Goal: Information Seeking & Learning: Compare options

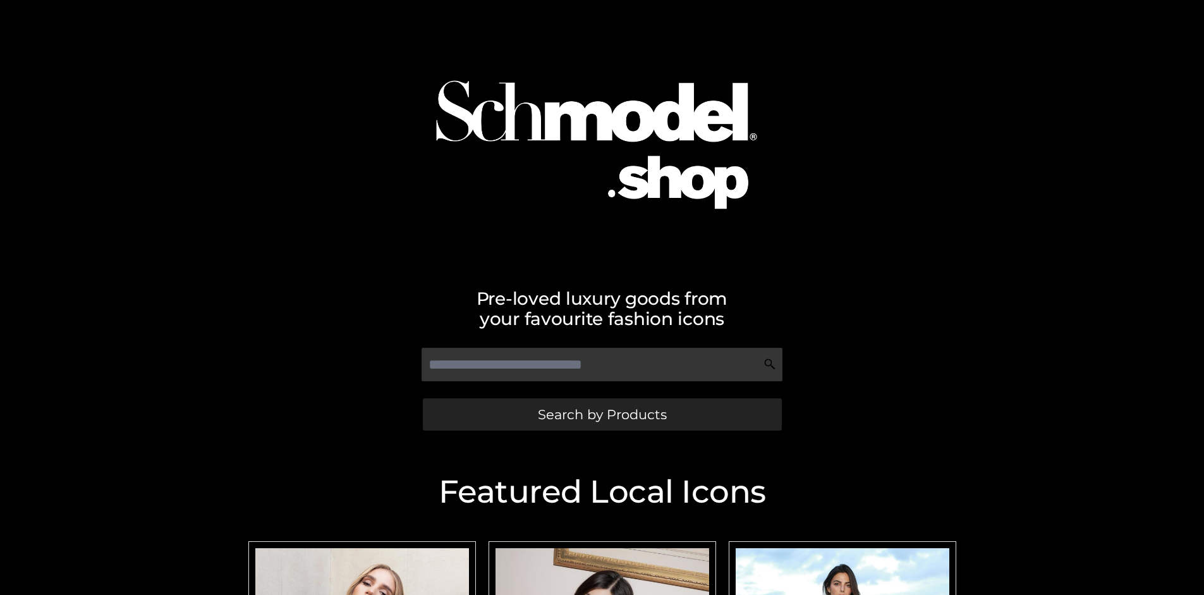
click at [602, 414] on span "Search by Products" at bounding box center [602, 414] width 129 height 13
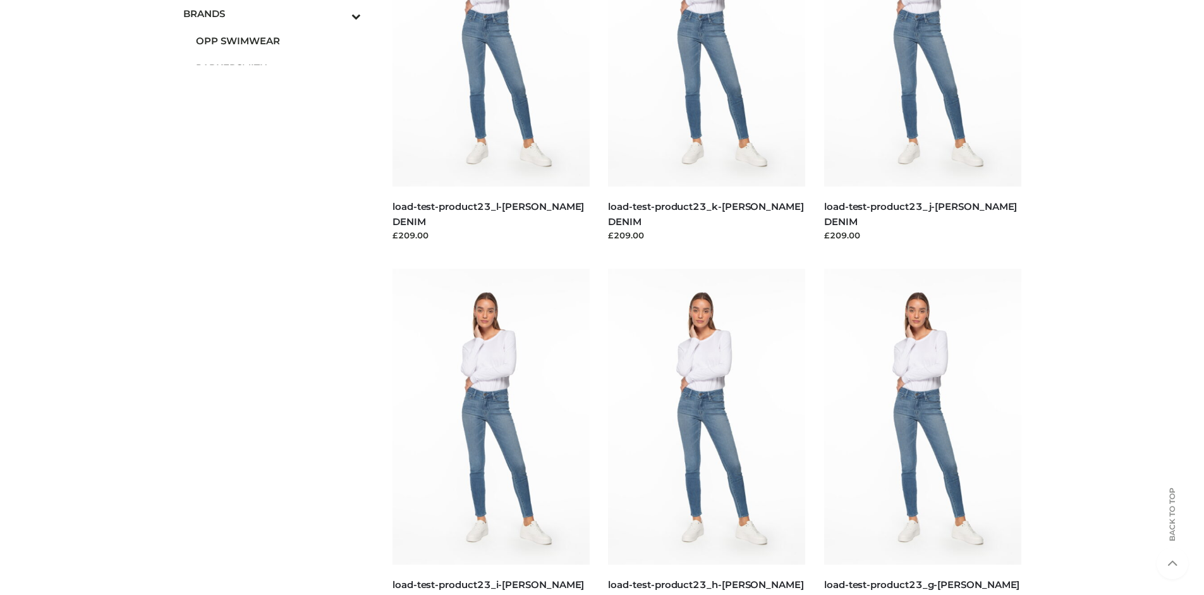
click at [278, 40] on span "OPP SWIMWEAR" at bounding box center [279, 40] width 166 height 15
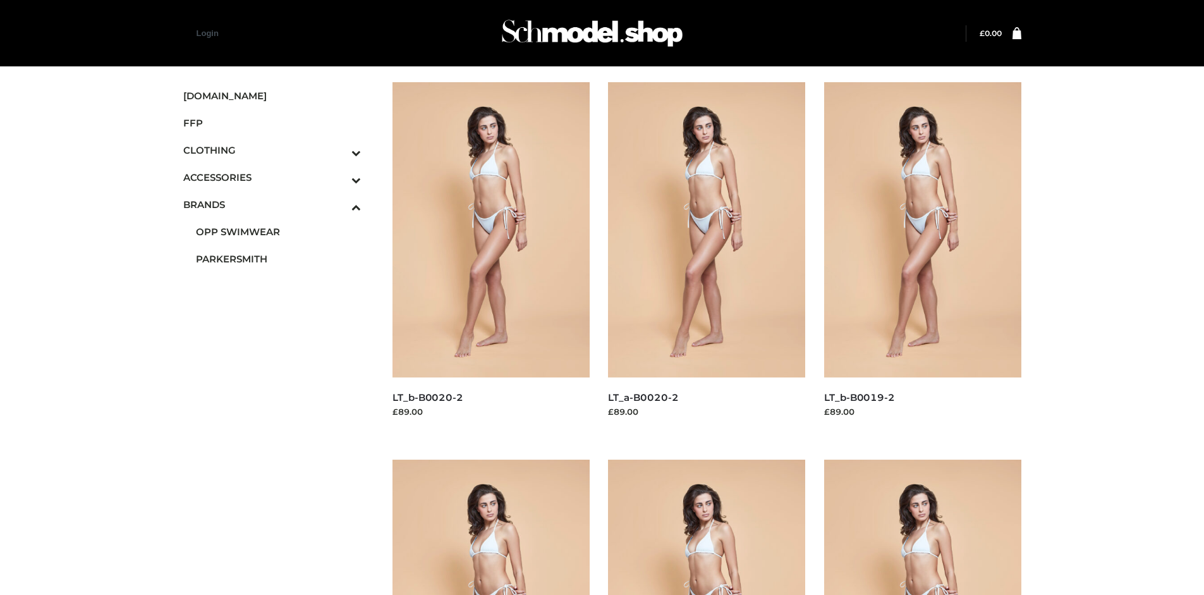
scroll to position [595, 0]
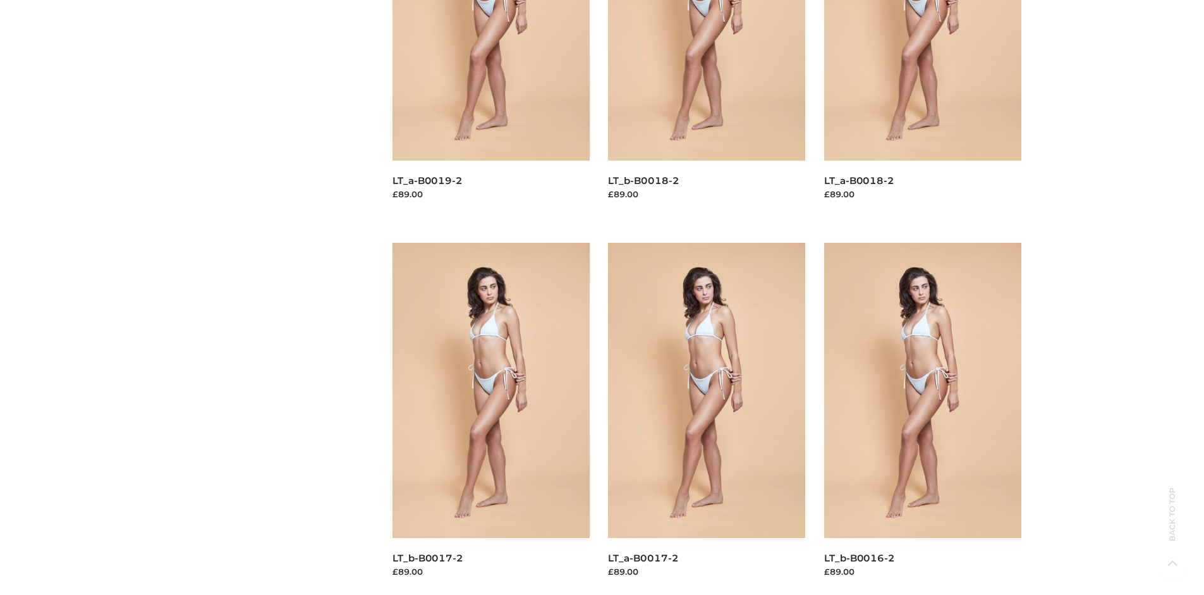
click at [490, 418] on img at bounding box center [490, 390] width 197 height 295
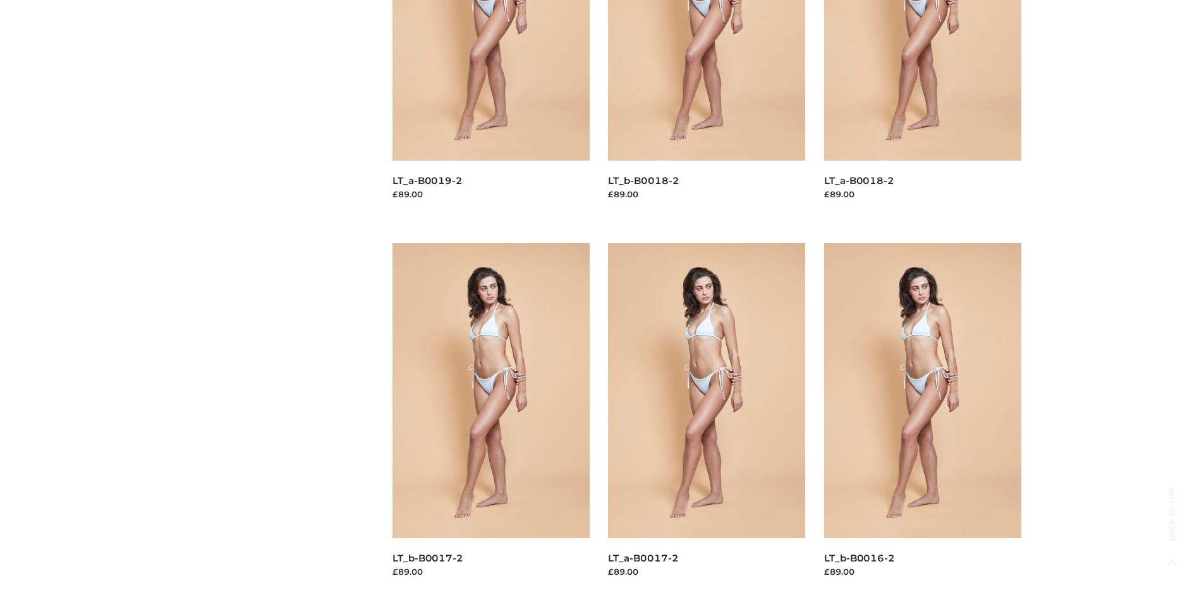
click at [706, 418] on img at bounding box center [706, 390] width 197 height 295
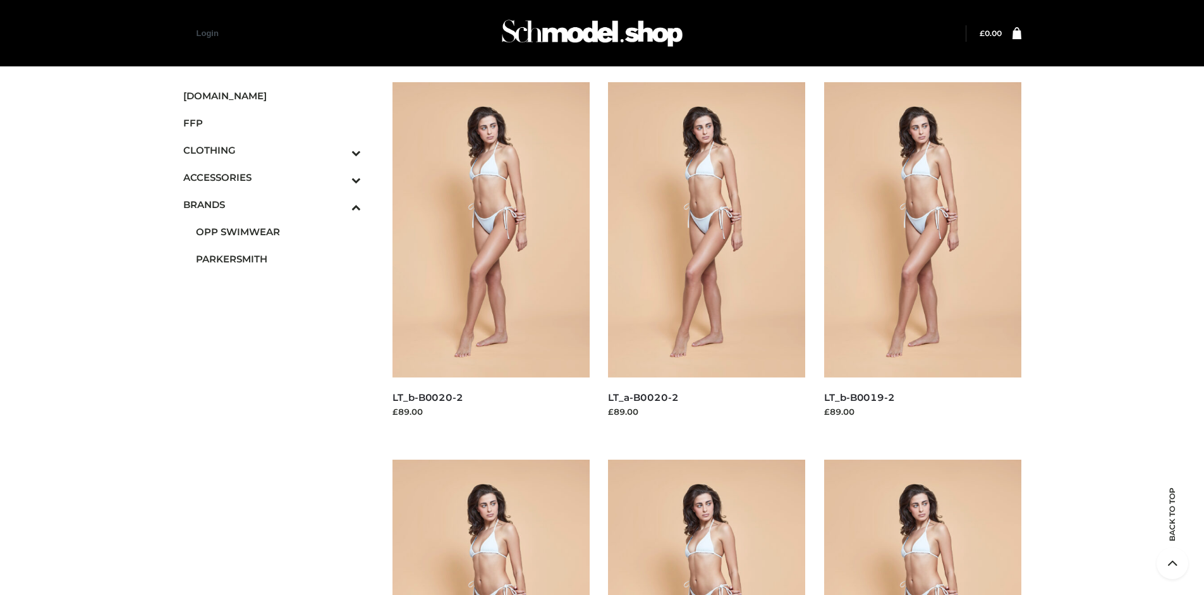
click at [339, 177] on icon "Toggle Submenu" at bounding box center [290, 179] width 142 height 15
click at [278, 204] on span "BAGS" at bounding box center [279, 204] width 166 height 15
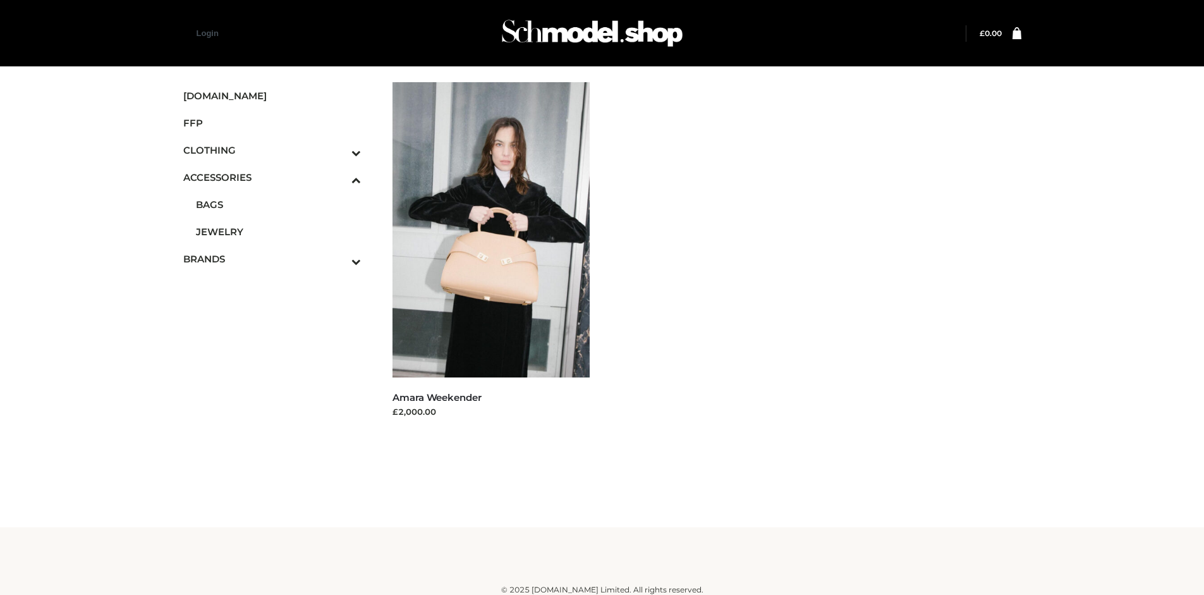
click at [339, 150] on icon "Toggle Submenu" at bounding box center [290, 152] width 142 height 15
click at [278, 231] on span "BOTTOMS" at bounding box center [279, 231] width 166 height 15
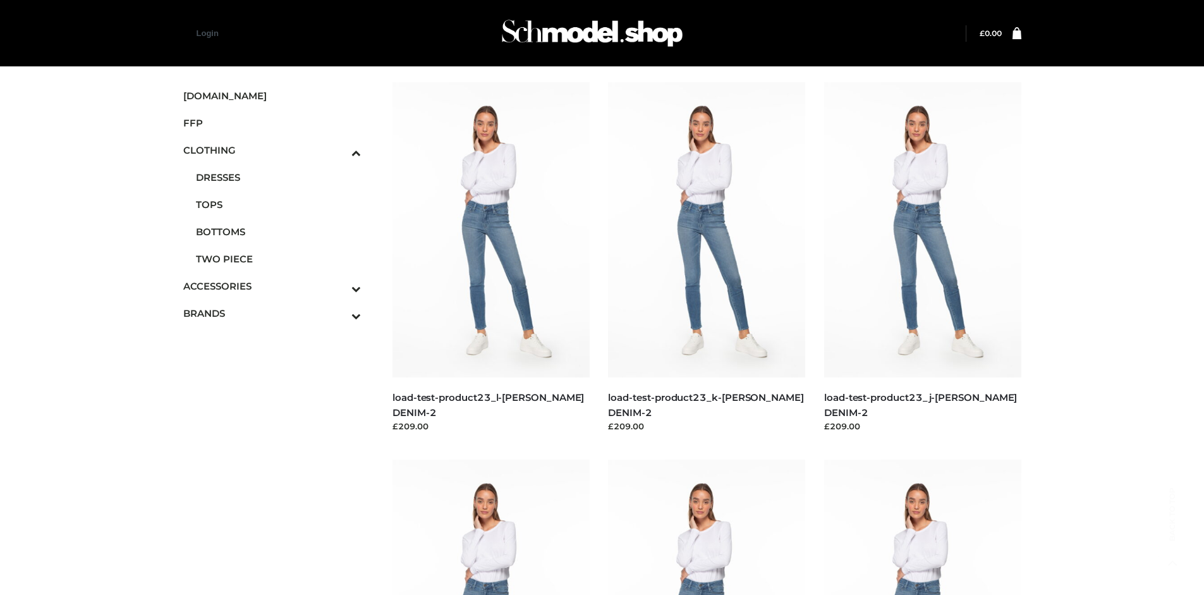
scroll to position [972, 0]
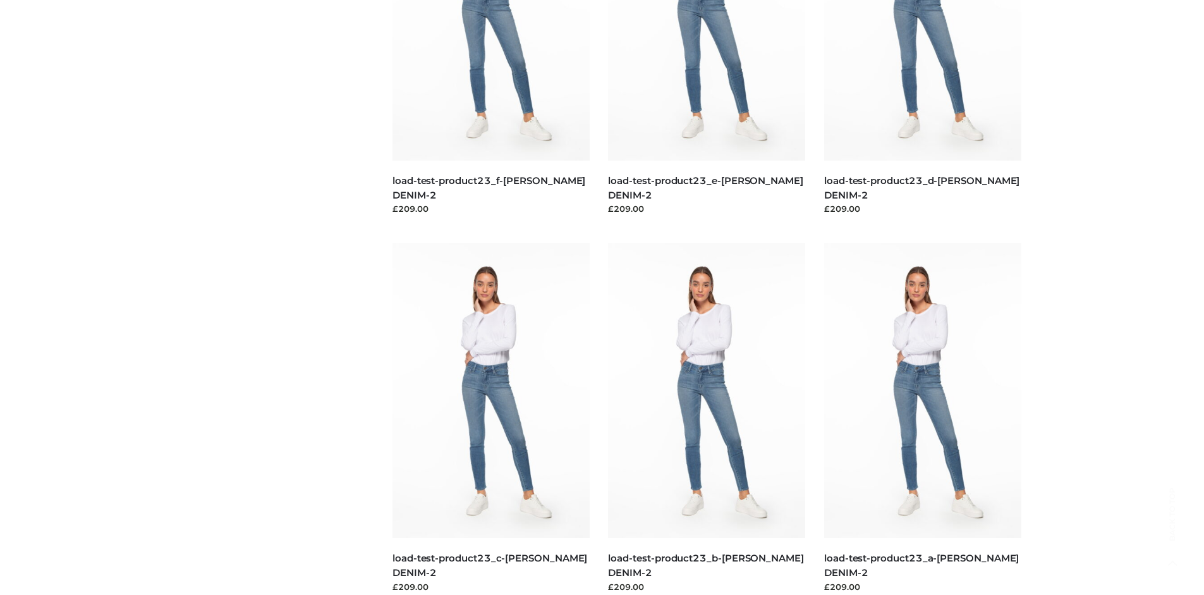
click at [706, 418] on img at bounding box center [706, 390] width 197 height 295
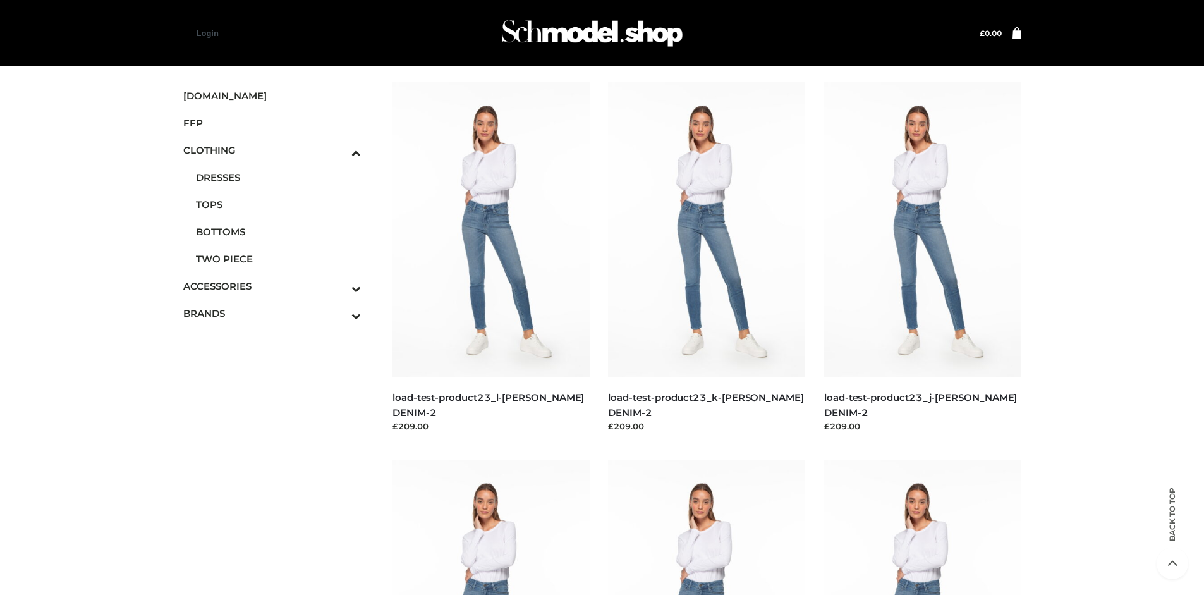
click at [490, 258] on img at bounding box center [490, 229] width 197 height 295
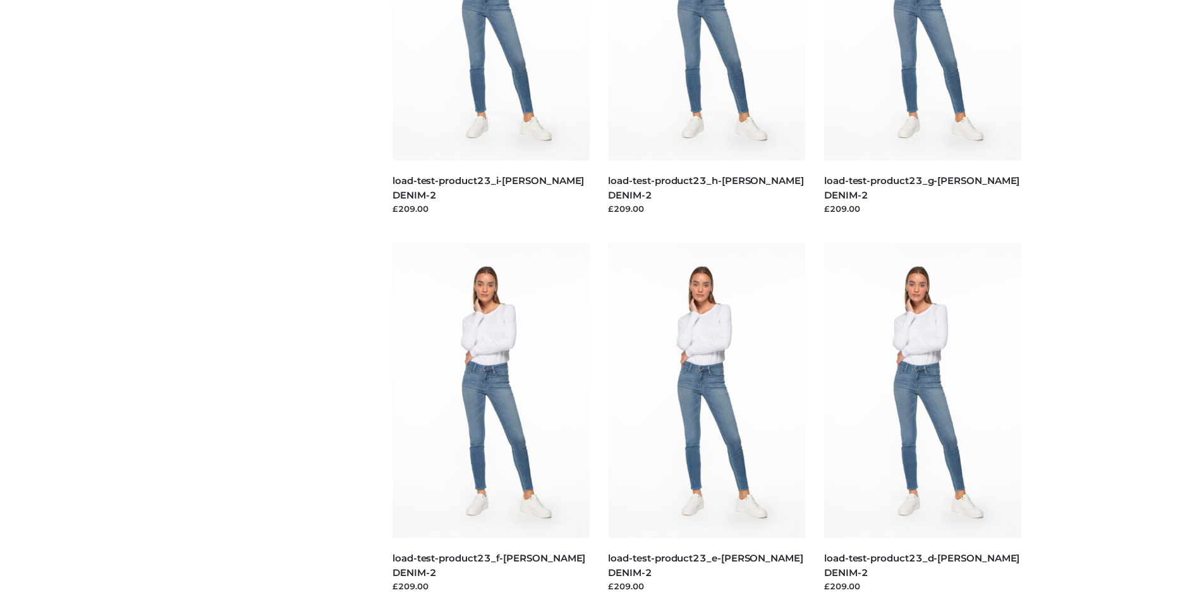
click at [706, 418] on img at bounding box center [706, 390] width 197 height 295
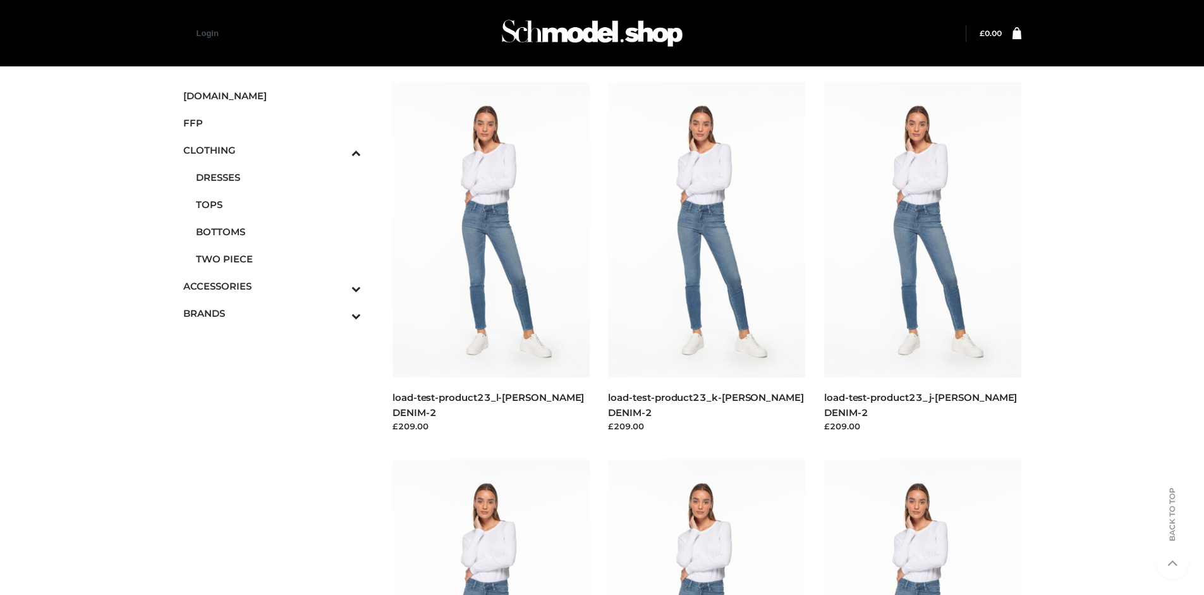
click at [272, 123] on span "FFP" at bounding box center [272, 123] width 178 height 15
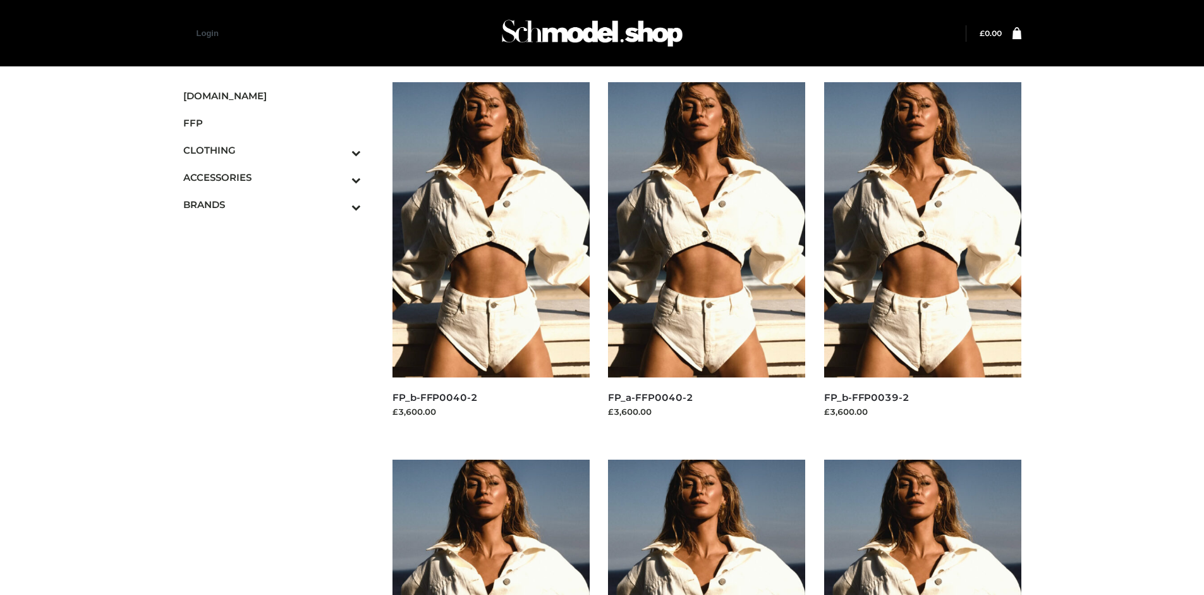
scroll to position [595, 0]
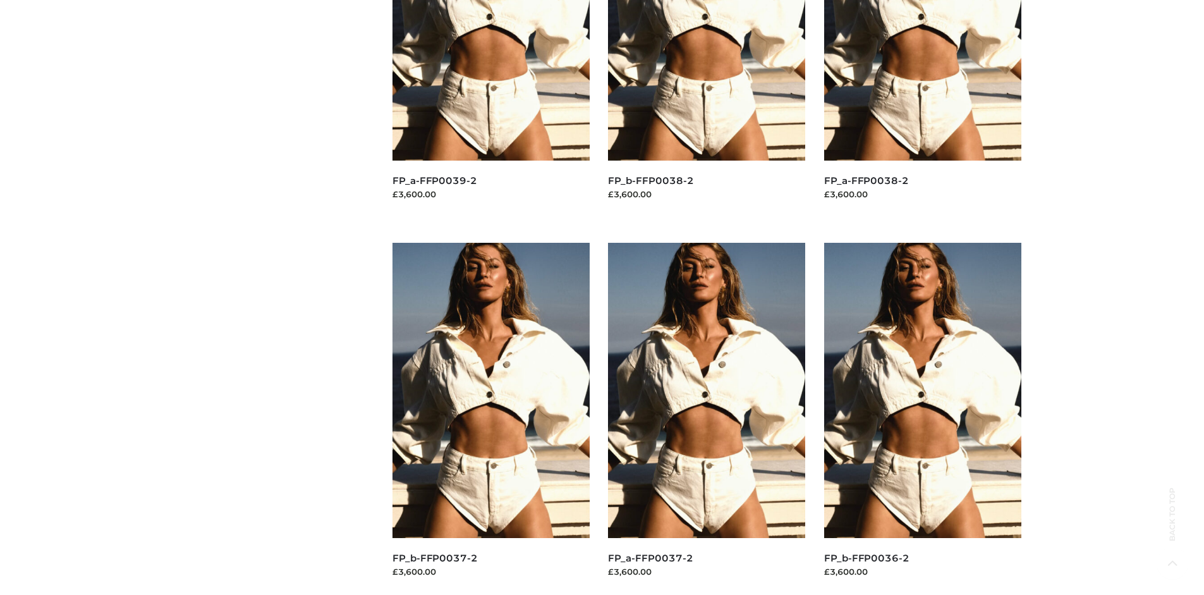
click at [490, 418] on img at bounding box center [490, 390] width 197 height 295
click at [922, 418] on img at bounding box center [922, 390] width 197 height 295
click at [706, 418] on img at bounding box center [706, 390] width 197 height 295
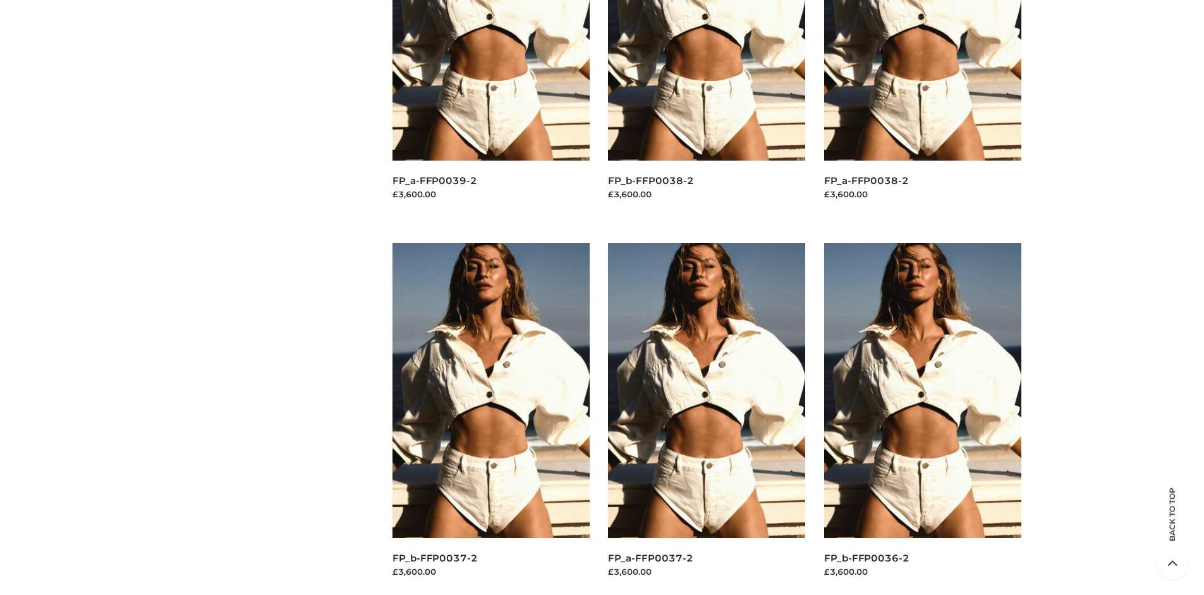
scroll to position [0, 0]
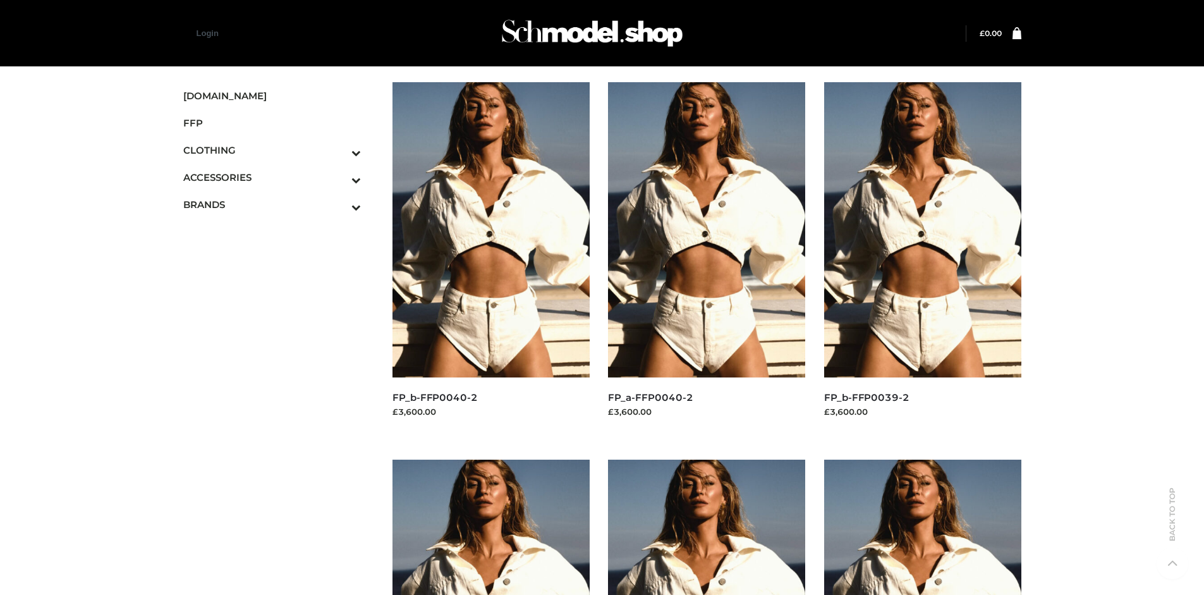
click at [922, 258] on img at bounding box center [922, 229] width 197 height 295
